Goal: Task Accomplishment & Management: Use online tool/utility

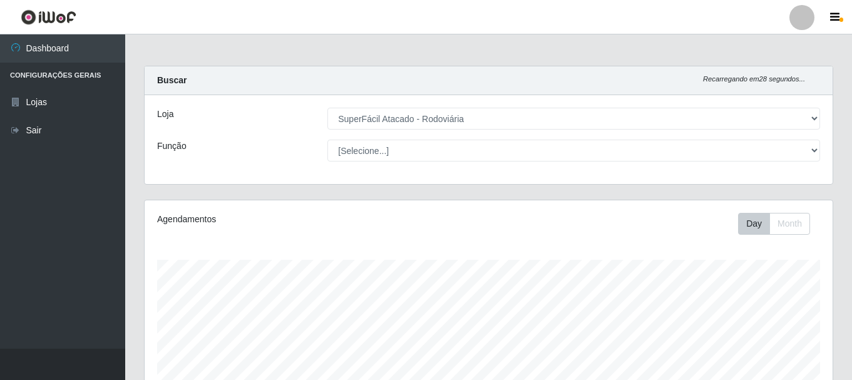
select select "400"
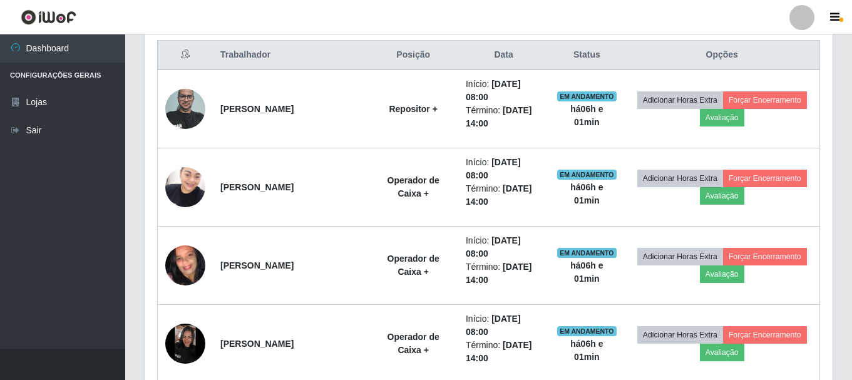
scroll to position [417, 0]
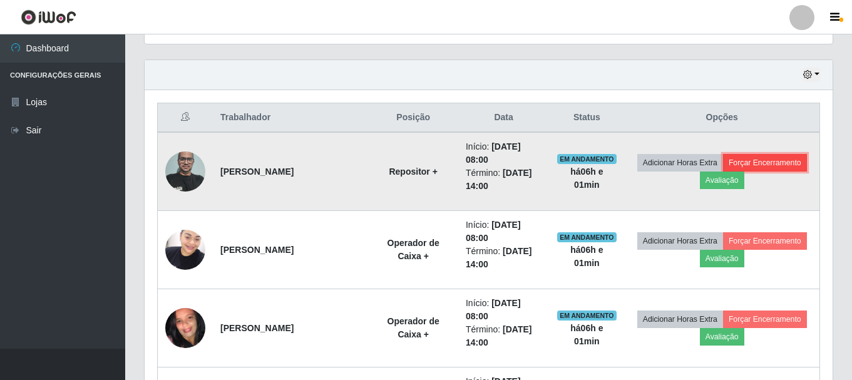
click at [777, 158] on button "Forçar Encerramento" at bounding box center [765, 163] width 84 height 18
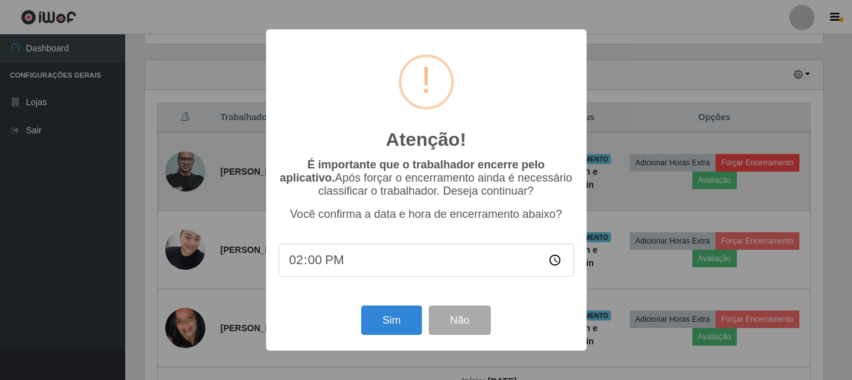
scroll to position [260, 682]
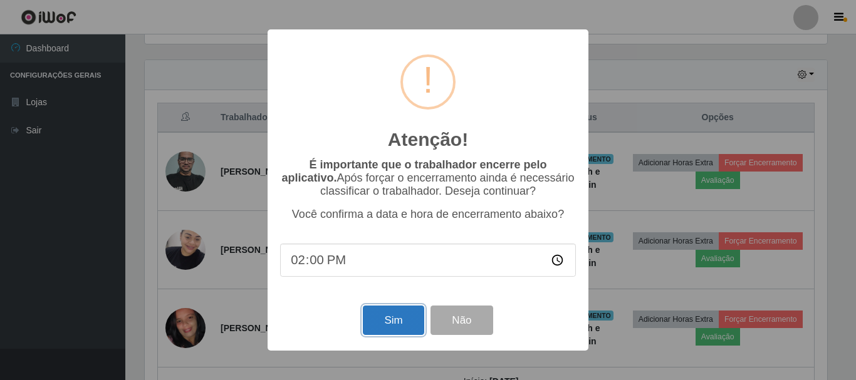
click at [398, 319] on button "Sim" at bounding box center [393, 320] width 61 height 29
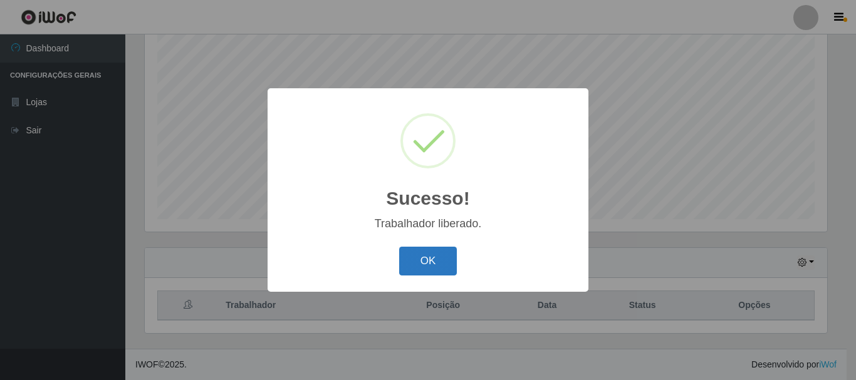
click at [431, 258] on button "OK" at bounding box center [428, 261] width 58 height 29
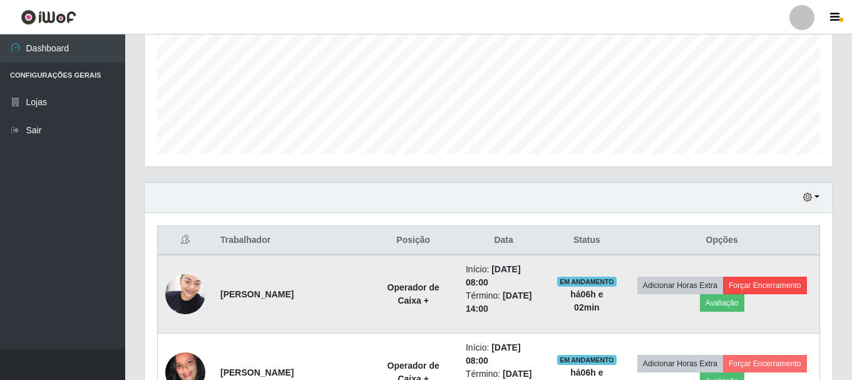
scroll to position [354, 0]
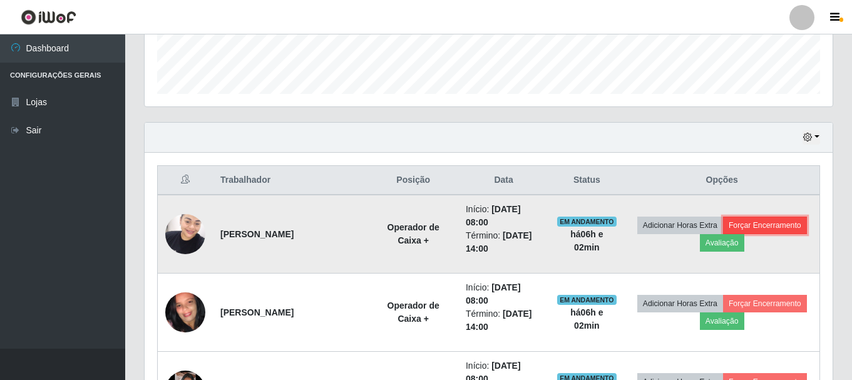
click at [777, 227] on button "Forçar Encerramento" at bounding box center [765, 226] width 84 height 18
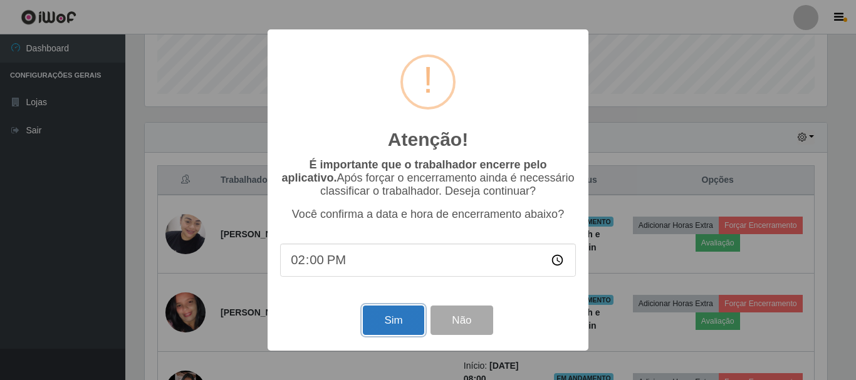
click at [386, 326] on button "Sim" at bounding box center [393, 320] width 61 height 29
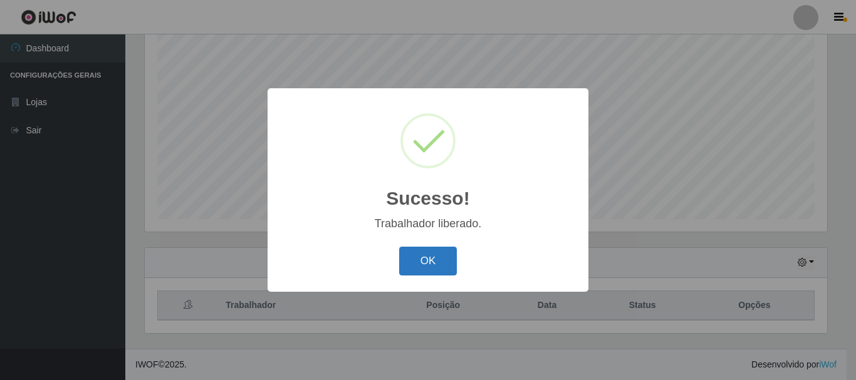
click at [425, 271] on button "OK" at bounding box center [428, 261] width 58 height 29
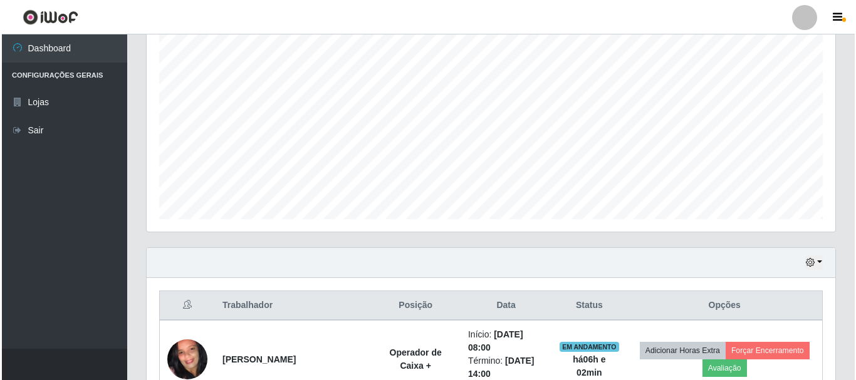
scroll to position [417, 0]
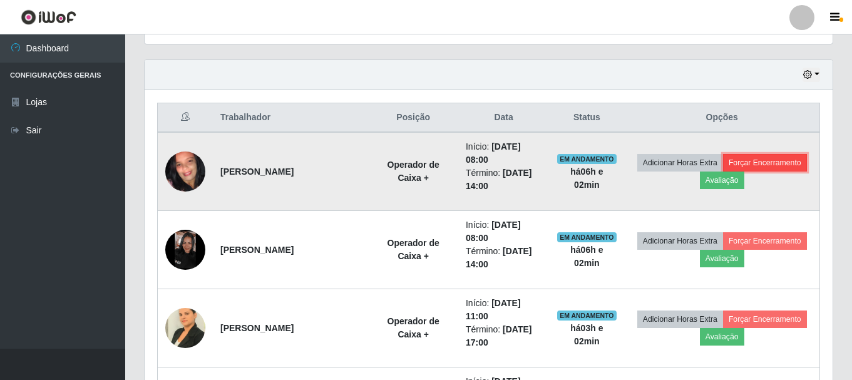
click at [768, 155] on button "Forçar Encerramento" at bounding box center [765, 163] width 84 height 18
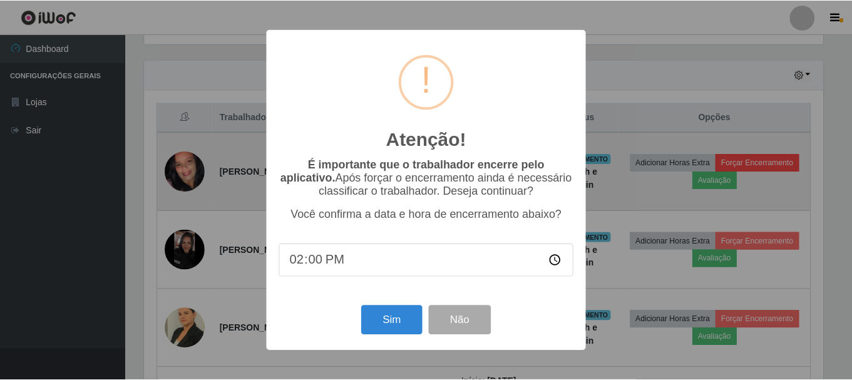
scroll to position [260, 682]
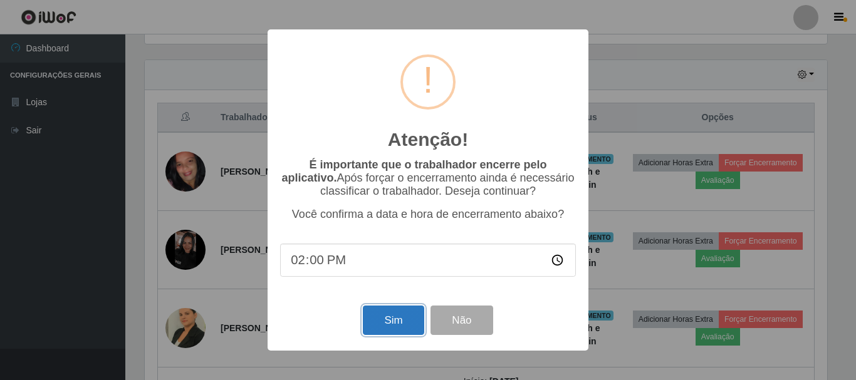
click at [386, 316] on button "Sim" at bounding box center [393, 320] width 61 height 29
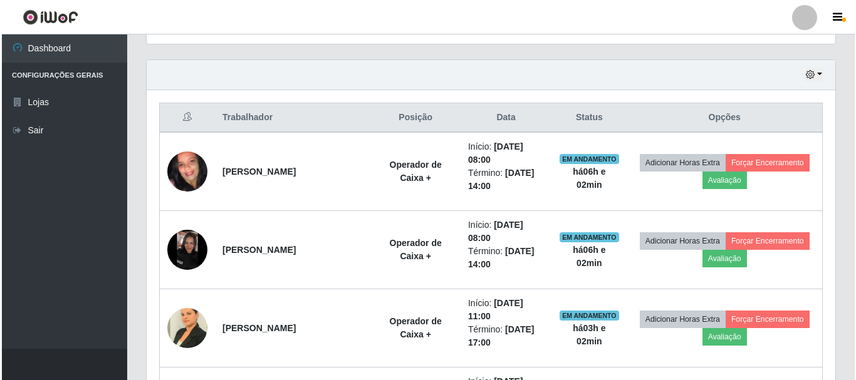
scroll to position [0, 0]
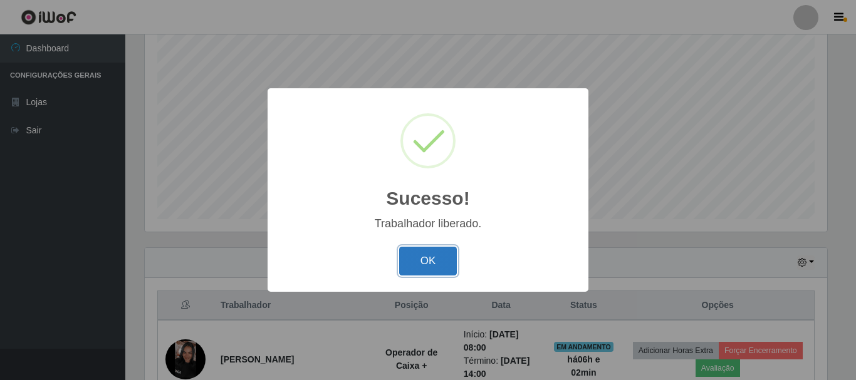
click at [438, 248] on button "OK" at bounding box center [428, 261] width 58 height 29
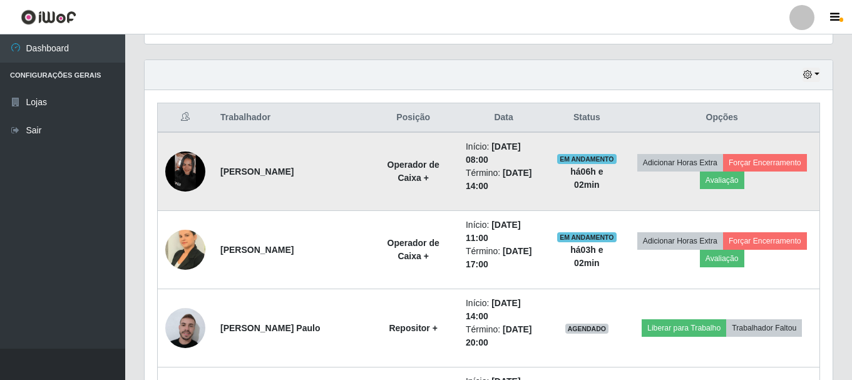
click at [192, 176] on img at bounding box center [185, 172] width 40 height 40
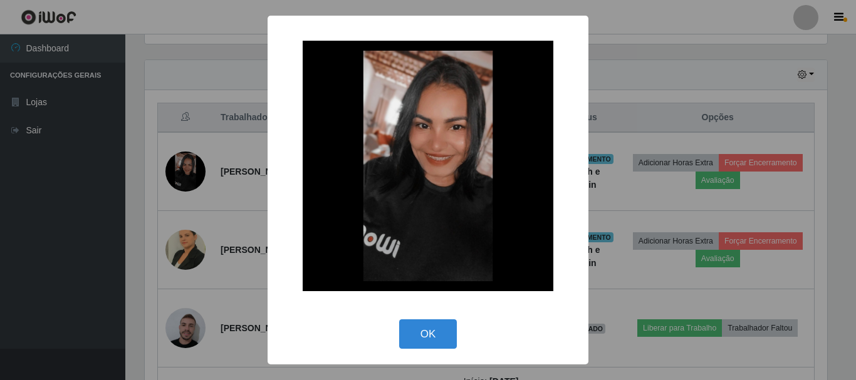
click at [249, 186] on div "× OK Cancel" at bounding box center [428, 190] width 856 height 380
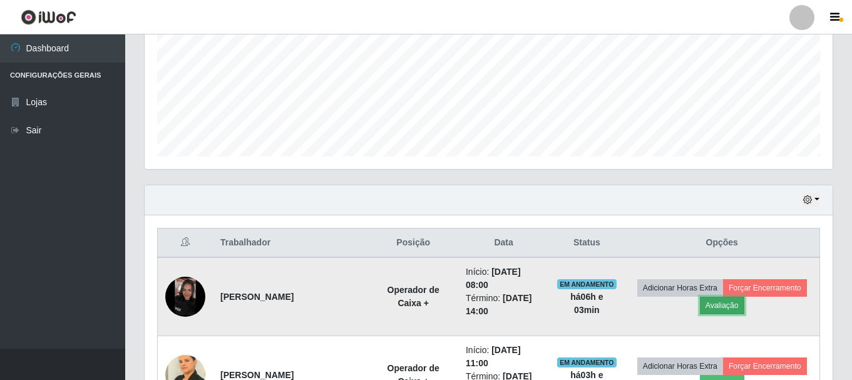
click at [725, 309] on button "Avaliação" at bounding box center [722, 306] width 44 height 18
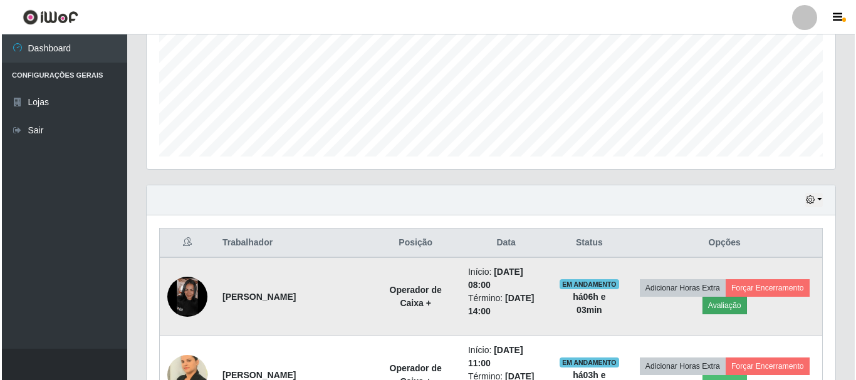
scroll to position [260, 682]
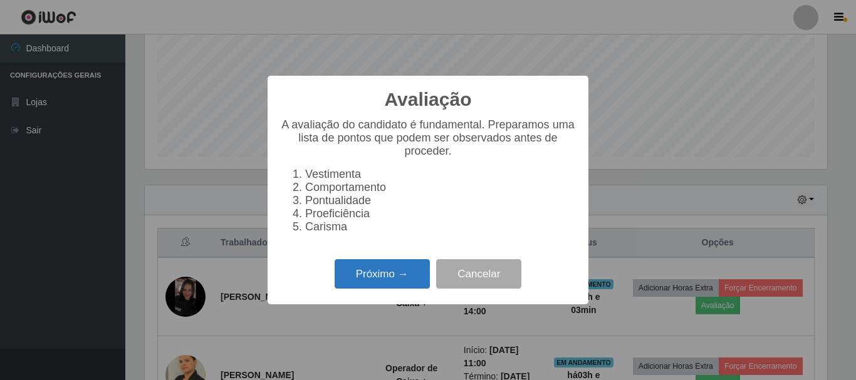
click at [387, 281] on button "Próximo →" at bounding box center [381, 273] width 95 height 29
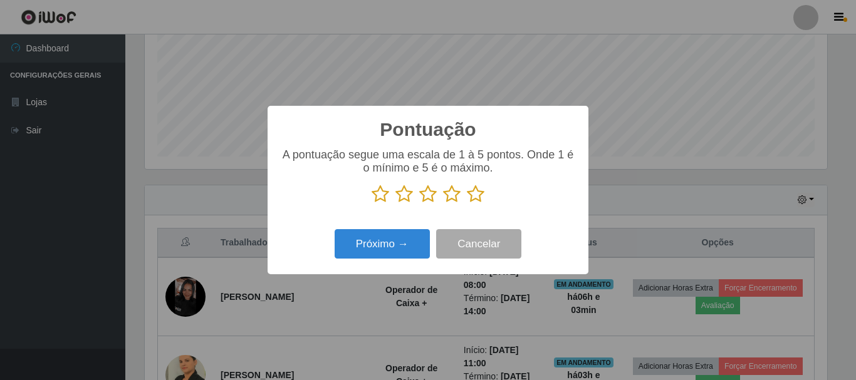
scroll to position [626082, 625660]
click at [474, 196] on icon at bounding box center [476, 194] width 18 height 19
click at [467, 204] on input "radio" at bounding box center [467, 204] width 0 height 0
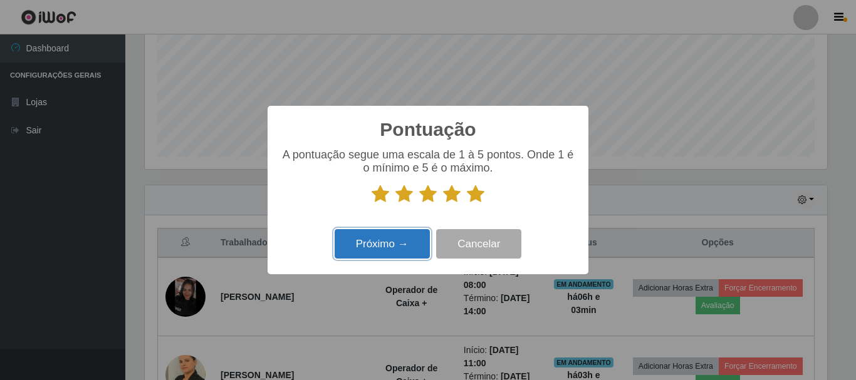
click at [392, 246] on button "Próximo →" at bounding box center [381, 243] width 95 height 29
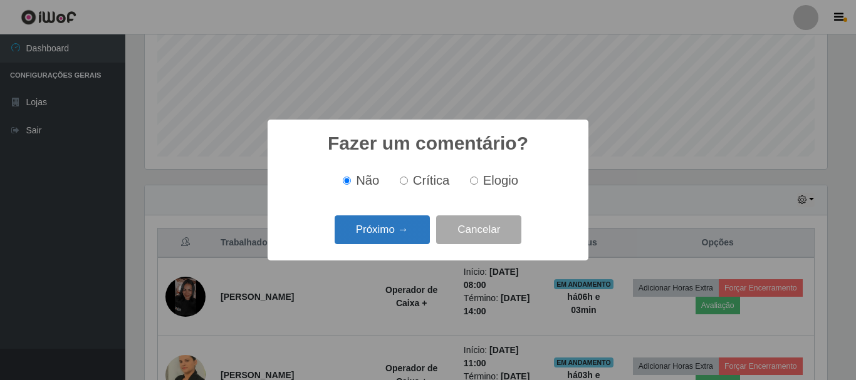
click at [406, 232] on button "Próximo →" at bounding box center [381, 229] width 95 height 29
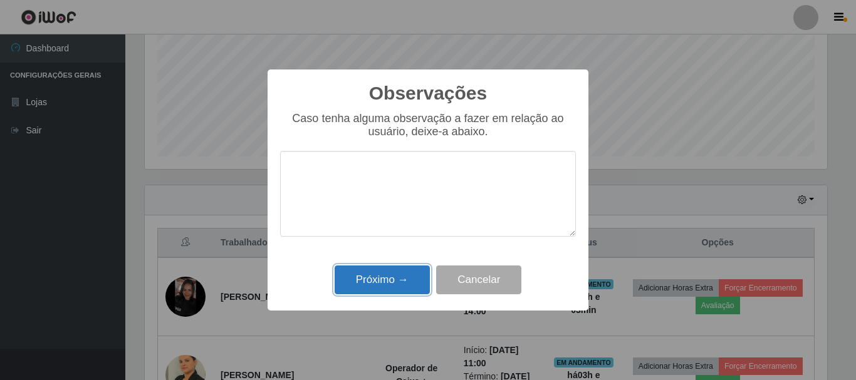
click at [393, 285] on button "Próximo →" at bounding box center [381, 280] width 95 height 29
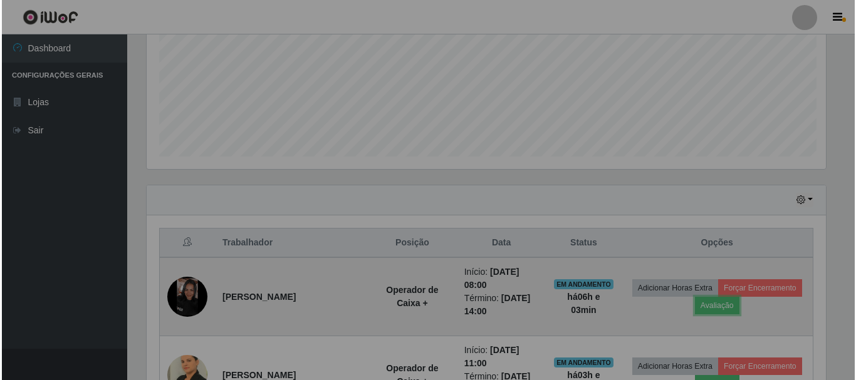
scroll to position [260, 688]
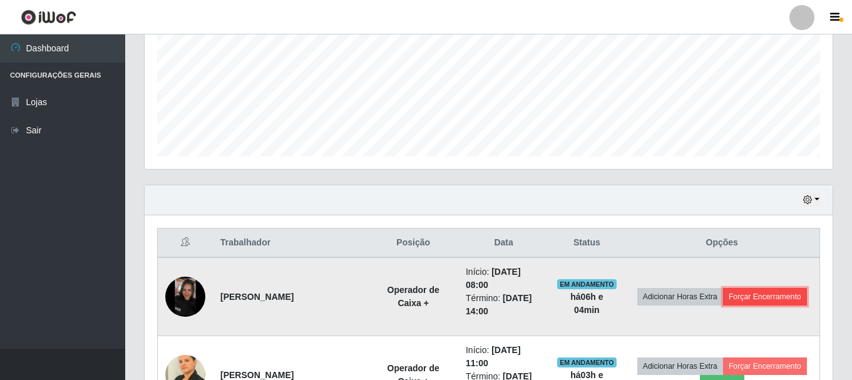
click at [758, 301] on button "Forçar Encerramento" at bounding box center [765, 297] width 84 height 18
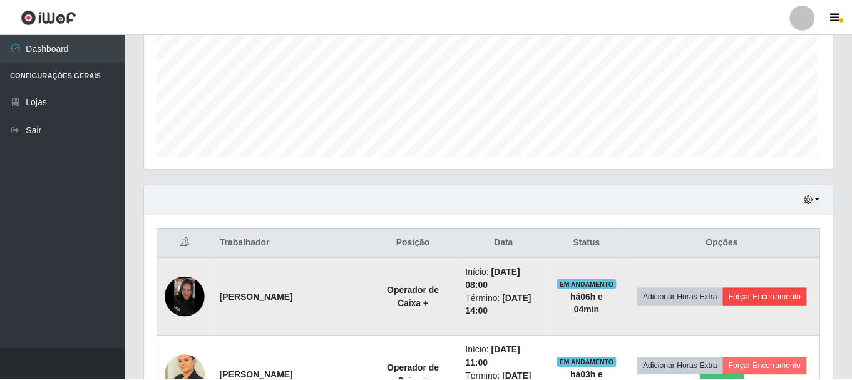
scroll to position [260, 682]
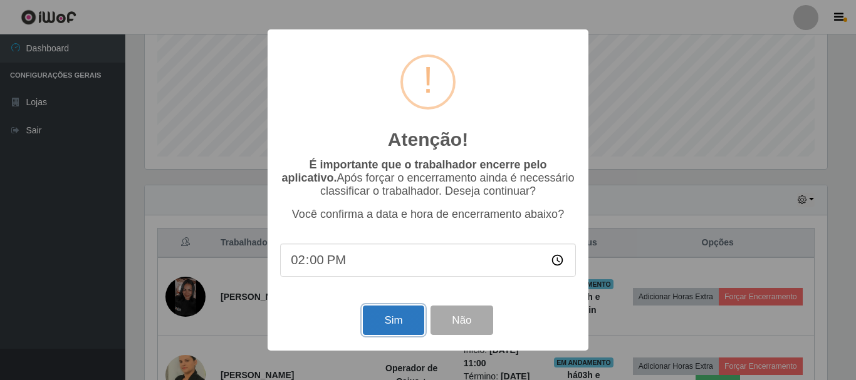
click at [405, 327] on button "Sim" at bounding box center [393, 320] width 61 height 29
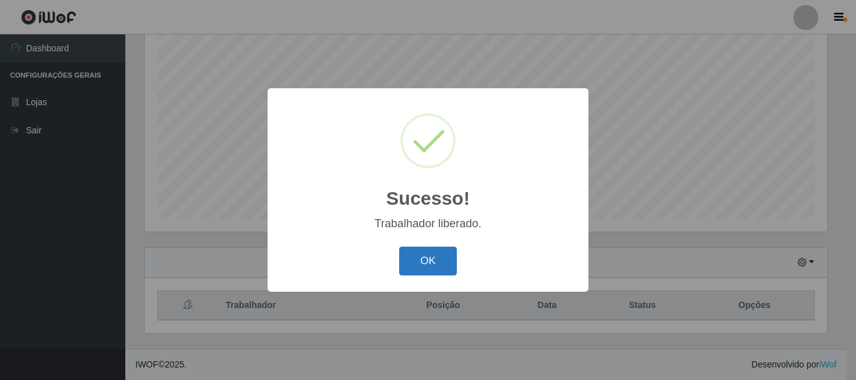
click at [432, 271] on button "OK" at bounding box center [428, 261] width 58 height 29
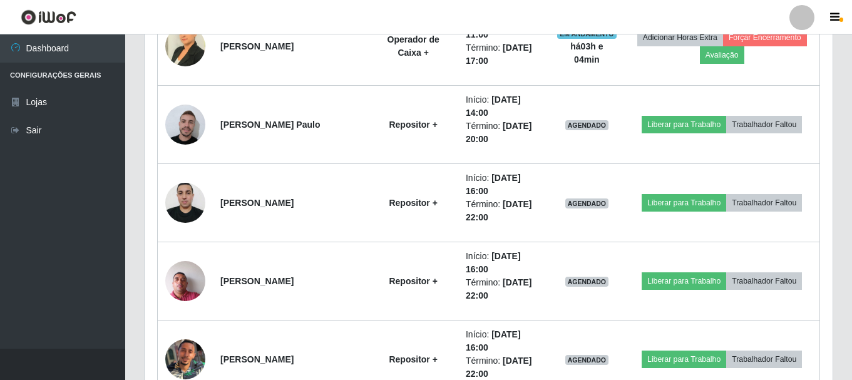
scroll to position [479, 0]
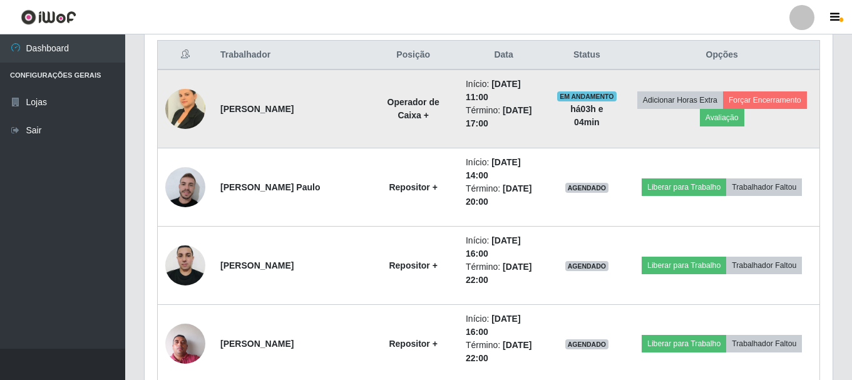
click at [197, 108] on img at bounding box center [185, 108] width 40 height 53
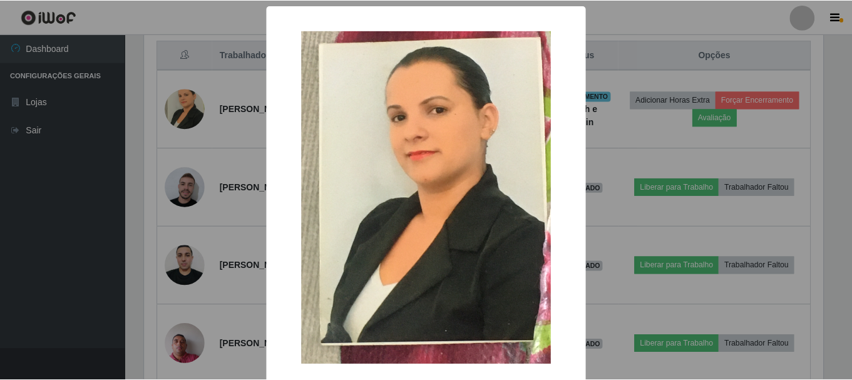
scroll to position [63, 0]
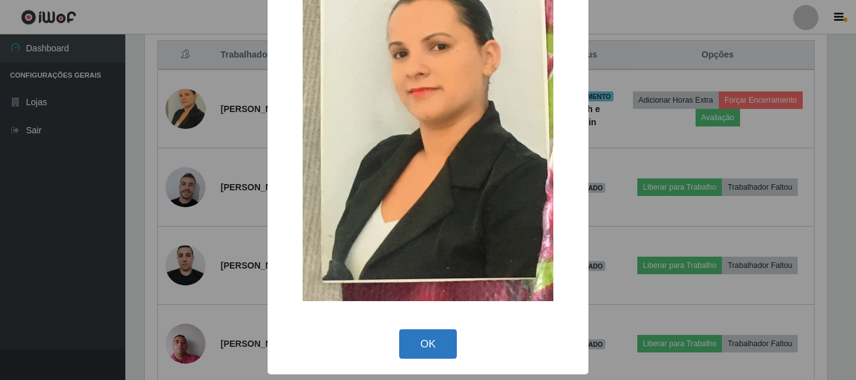
click at [437, 341] on button "OK" at bounding box center [428, 343] width 58 height 29
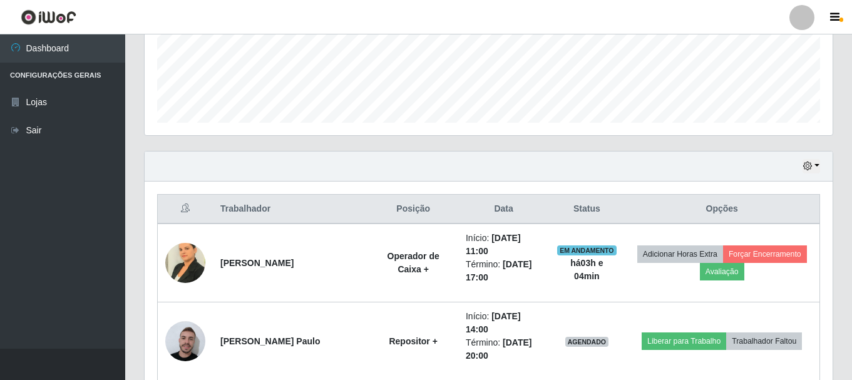
scroll to position [291, 0]
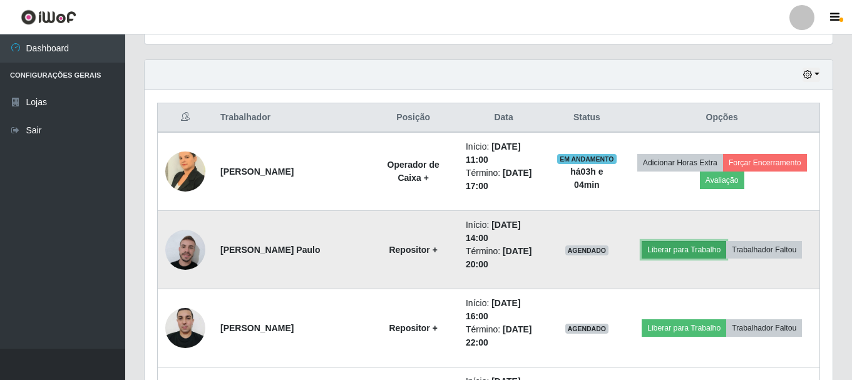
click at [659, 250] on button "Liberar para Trabalho" at bounding box center [684, 250] width 85 height 18
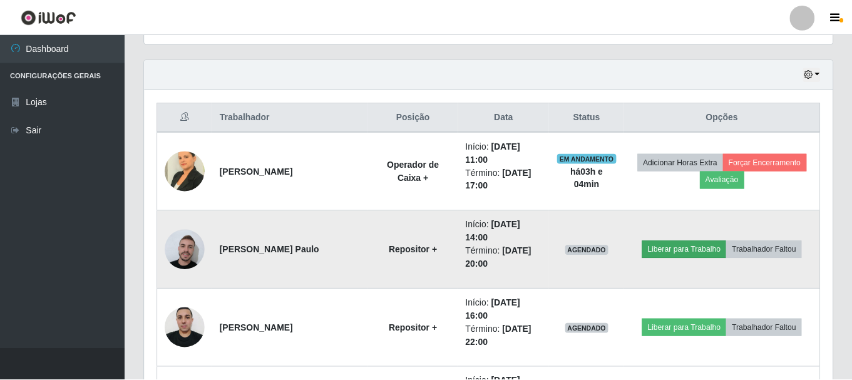
scroll to position [260, 682]
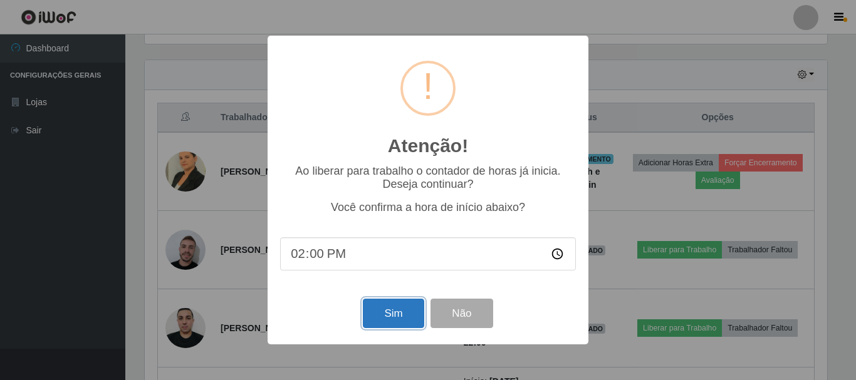
click at [381, 317] on button "Sim" at bounding box center [393, 313] width 61 height 29
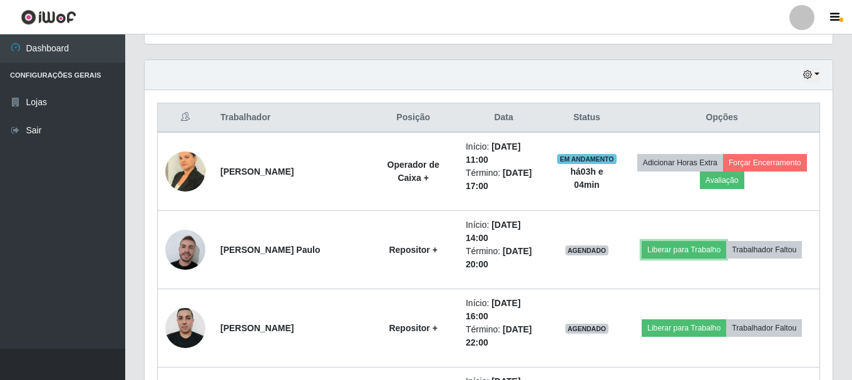
scroll to position [626082, 625653]
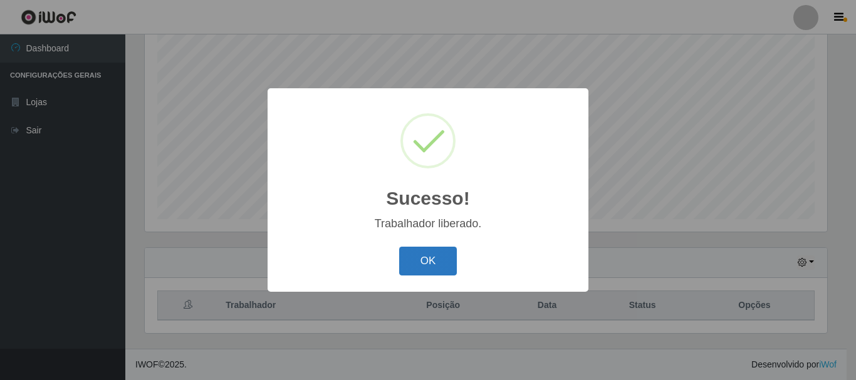
click at [433, 268] on button "OK" at bounding box center [428, 261] width 58 height 29
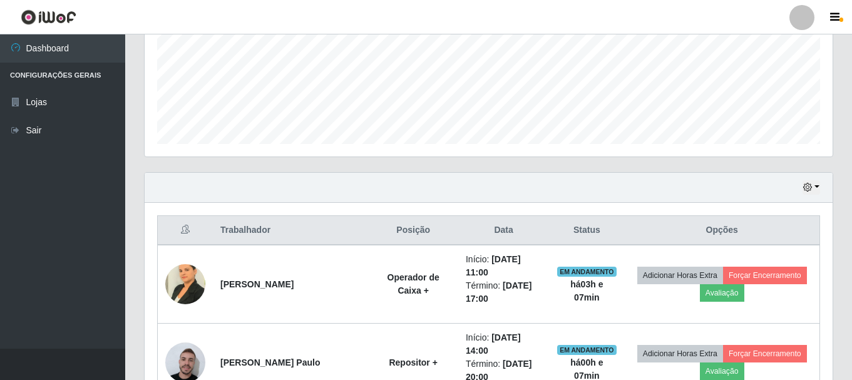
scroll to position [354, 0]
